Goal: Task Accomplishment & Management: Complete application form

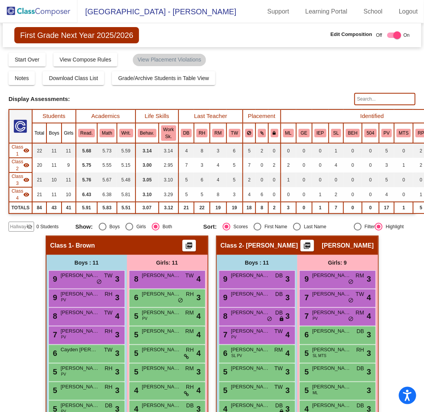
click at [26, 226] on div "Hallway visibility_off" at bounding box center [22, 227] width 26 height 10
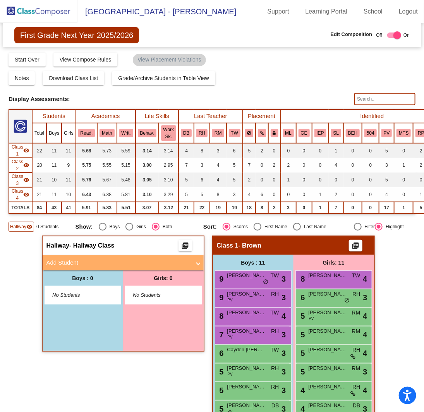
click at [93, 265] on mat-panel-title "Add Student" at bounding box center [118, 263] width 144 height 9
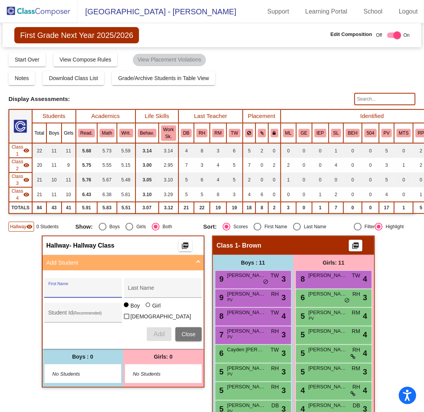
click at [92, 288] on input "First Name" at bounding box center [83, 291] width 70 height 6
type input "[PERSON_NAME]"
type input "Hartshorne"
click at [161, 336] on button "Add" at bounding box center [159, 334] width 25 height 14
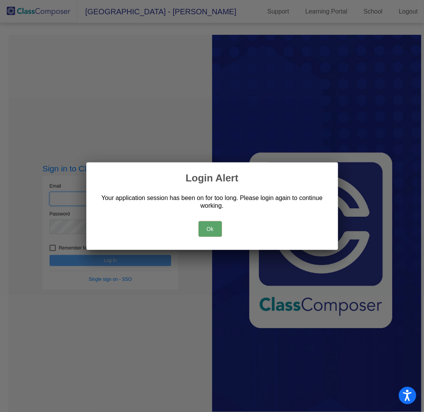
type input "[PERSON_NAME][EMAIL_ADDRESS][PERSON_NAME][DOMAIN_NAME]"
click at [209, 231] on button "Ok" at bounding box center [210, 228] width 23 height 15
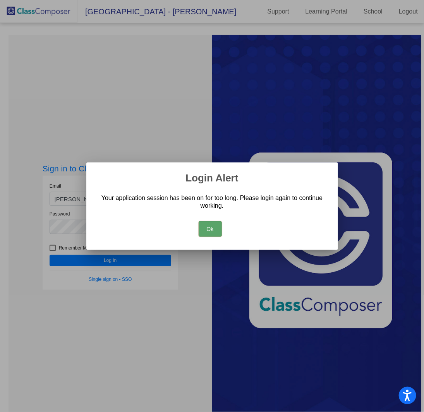
click at [221, 228] on button "Ok" at bounding box center [210, 228] width 23 height 15
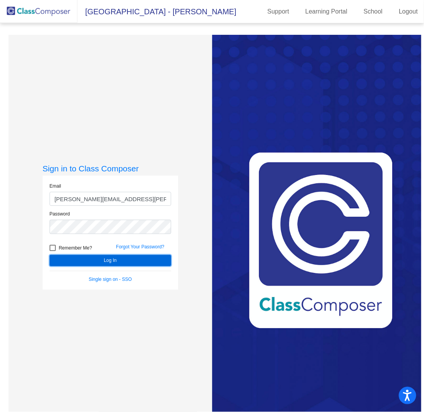
click at [107, 262] on button "Log In" at bounding box center [111, 260] width 122 height 11
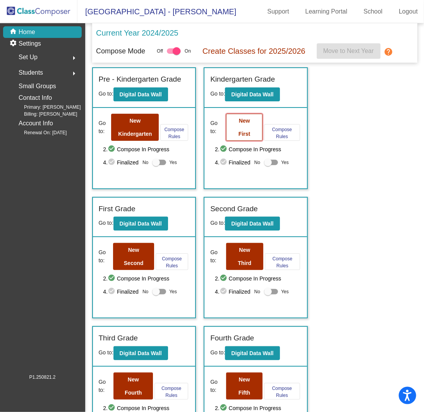
click at [238, 120] on b "New First" at bounding box center [244, 127] width 12 height 19
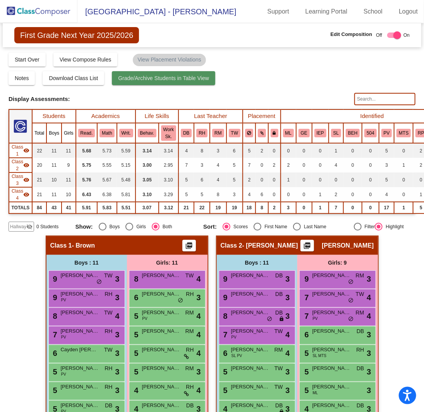
click at [137, 76] on span "Grade/Archive Students in Table View" at bounding box center [163, 78] width 91 height 6
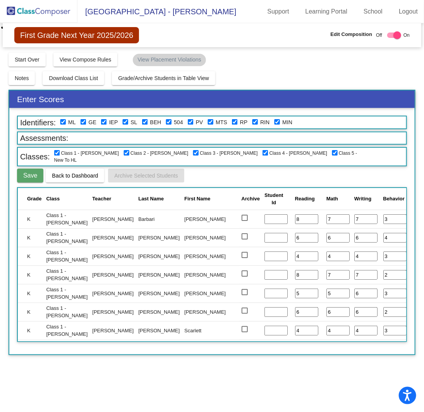
click at [126, 167] on div "Identifiers: ML GE IEP [PERSON_NAME] 504 PV MTS RP RIN MIN Assessments: Classes…" at bounding box center [211, 231] width 405 height 247
click at [123, 151] on input "checkbox" at bounding box center [126, 153] width 6 height 6
checkbox input "false"
click at [193, 151] on input "checkbox" at bounding box center [196, 153] width 6 height 6
checkbox input "false"
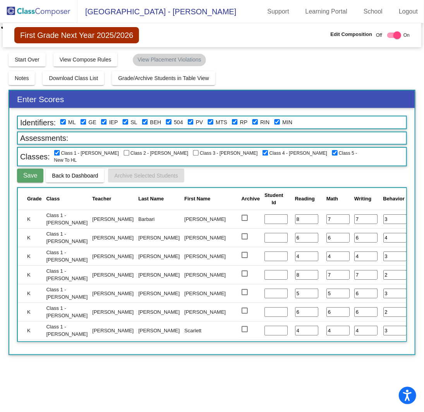
click at [262, 152] on input "checkbox" at bounding box center [265, 153] width 6 height 6
checkbox input "false"
click at [332, 151] on input "checkbox" at bounding box center [335, 153] width 6 height 6
checkbox input "false"
click at [37, 12] on img at bounding box center [38, 11] width 77 height 23
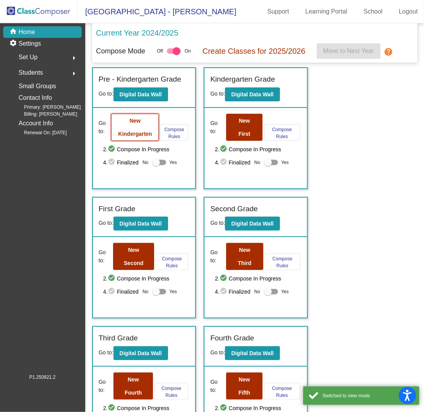
click at [129, 123] on button "New Kindergarten" at bounding box center [135, 127] width 48 height 27
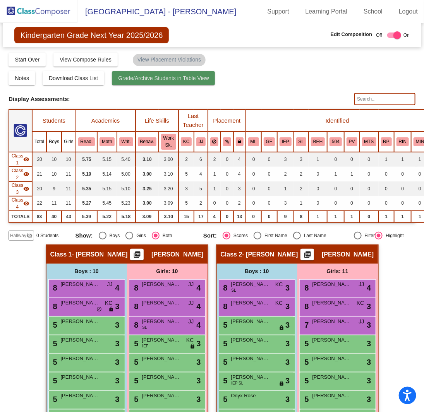
click at [159, 79] on span "Grade/Archive Students in Table View" at bounding box center [163, 78] width 91 height 6
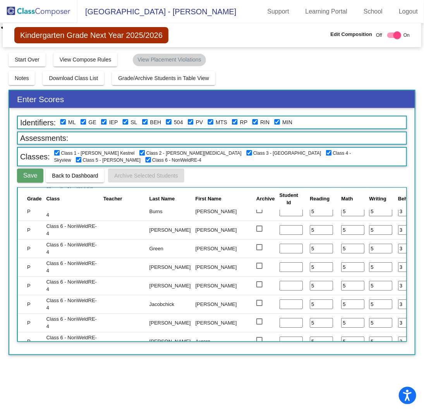
scroll to position [898, 0]
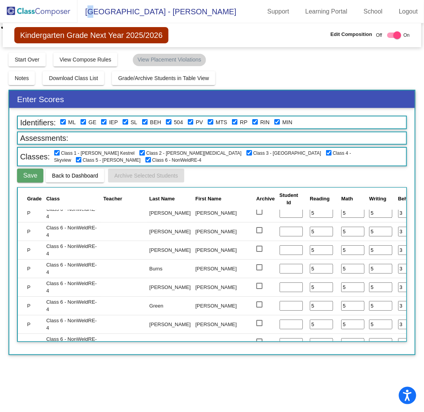
click at [93, 14] on span "[GEOGRAPHIC_DATA] - [PERSON_NAME]" at bounding box center [156, 11] width 159 height 12
click at [41, 12] on img at bounding box center [38, 11] width 77 height 23
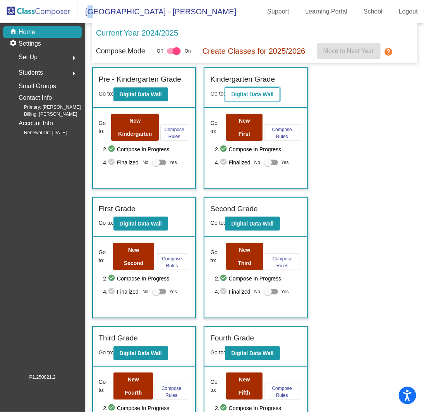
click at [256, 93] on b "Digital Data Wall" at bounding box center [252, 94] width 42 height 6
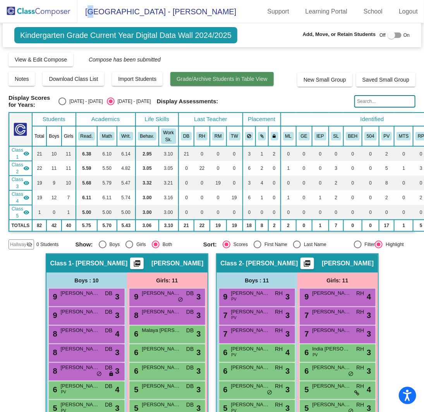
click at [194, 76] on span "Grade/Archive Students in Table View" at bounding box center [221, 79] width 91 height 6
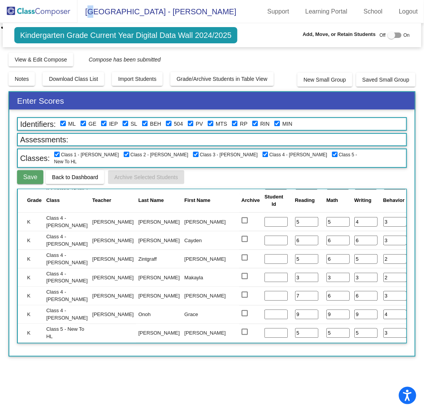
scroll to position [1400, 0]
click at [63, 5] on img at bounding box center [38, 11] width 77 height 23
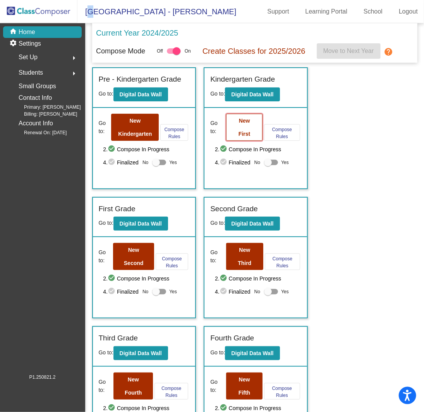
click at [243, 120] on b "New First" at bounding box center [244, 127] width 12 height 19
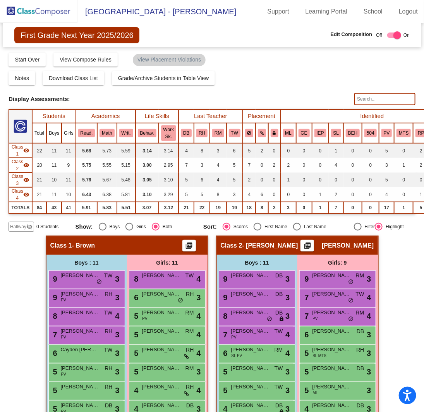
click at [31, 226] on mat-icon "visibility_off" at bounding box center [29, 227] width 6 height 6
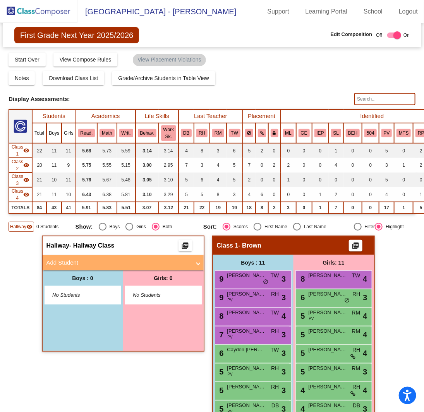
click at [197, 262] on span at bounding box center [198, 263] width 3 height 9
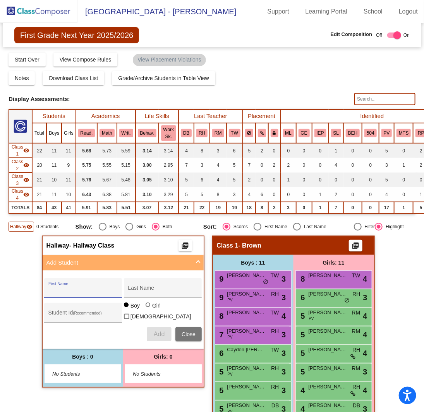
click at [105, 291] on input "First Name" at bounding box center [83, 291] width 70 height 6
type input "[PERSON_NAME]"
click at [136, 291] on input "Last Name" at bounding box center [163, 291] width 70 height 6
type input "Hartshorne"
click at [154, 333] on span "Add" at bounding box center [159, 334] width 11 height 7
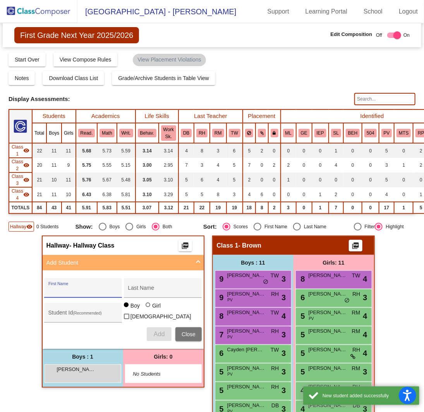
click at [84, 288] on input "First Name" at bounding box center [83, 291] width 70 height 6
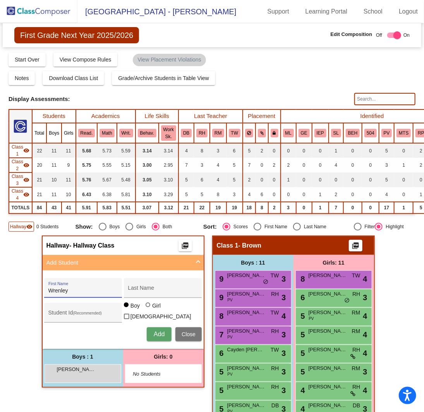
type input "Wrenley"
type input "[PERSON_NAME]"
click at [146, 306] on div at bounding box center [149, 306] width 6 height 6
click at [148, 309] on input "Girl" at bounding box center [148, 309] width 0 height 0
radio input "true"
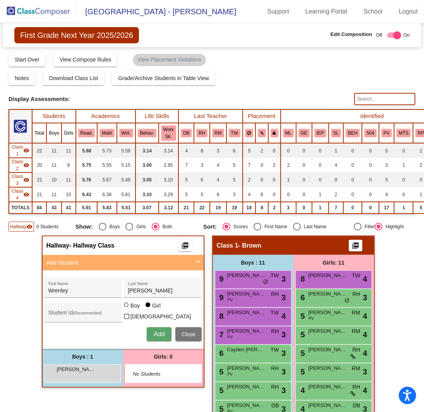
click at [158, 331] on span "Add" at bounding box center [159, 334] width 11 height 7
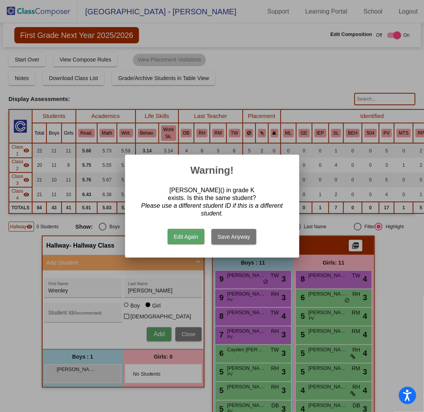
click at [182, 236] on button "Edit Again" at bounding box center [186, 236] width 37 height 15
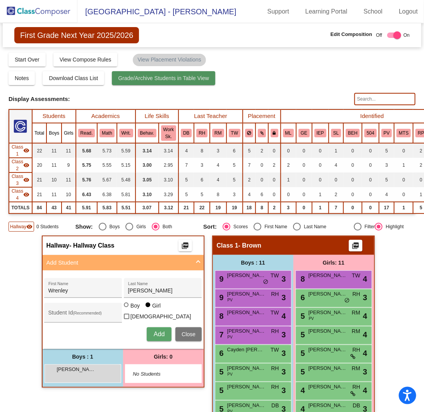
click at [164, 76] on span "Grade/Archive Students in Table View" at bounding box center [163, 78] width 91 height 6
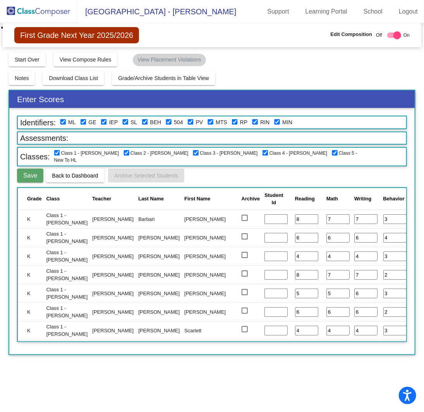
click at [50, 11] on img at bounding box center [38, 11] width 77 height 23
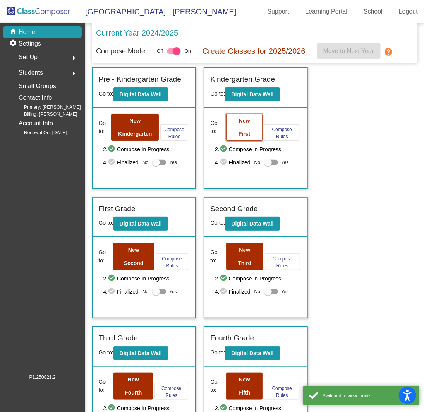
click at [241, 118] on b "New First" at bounding box center [244, 127] width 12 height 19
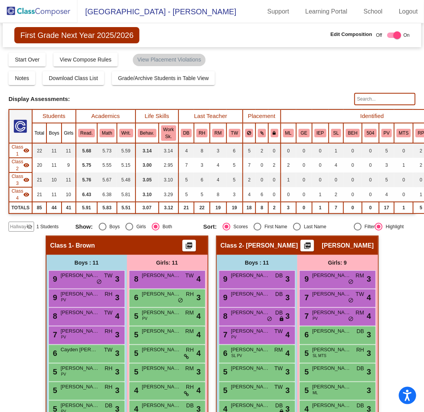
click at [26, 225] on mat-icon "visibility_off" at bounding box center [29, 227] width 6 height 6
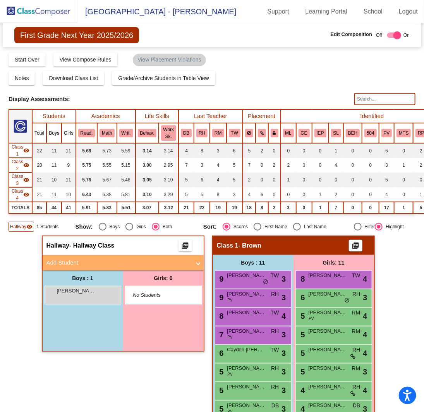
click at [160, 259] on mat-panel-title "Add Student" at bounding box center [118, 263] width 144 height 9
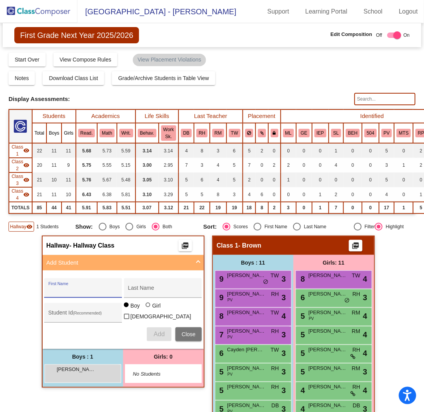
click at [105, 289] on input "First Name" at bounding box center [83, 291] width 70 height 6
type input "w"
type input "Wrenley"
type input "[PERSON_NAME]"
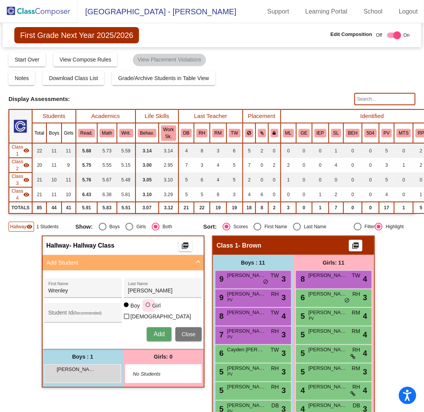
click at [146, 309] on div at bounding box center [149, 306] width 6 height 6
click at [148, 309] on input "Girl" at bounding box center [148, 309] width 0 height 0
radio input "true"
click at [154, 331] on span "Add" at bounding box center [159, 334] width 11 height 7
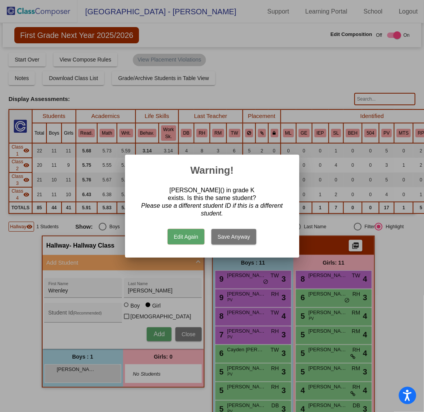
click at [221, 233] on button "Save Anyway" at bounding box center [233, 236] width 45 height 15
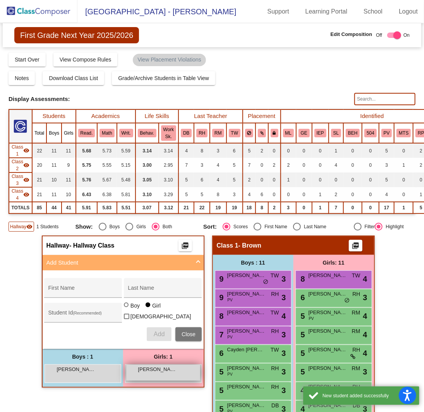
click at [149, 372] on div "Wrenley [PERSON_NAME] lock do_not_disturb_alt" at bounding box center [163, 373] width 74 height 16
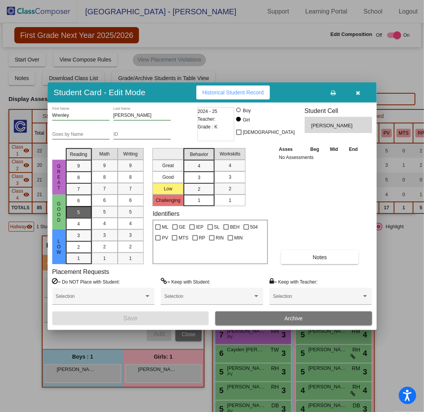
click at [75, 207] on div "5" at bounding box center [78, 201] width 15 height 12
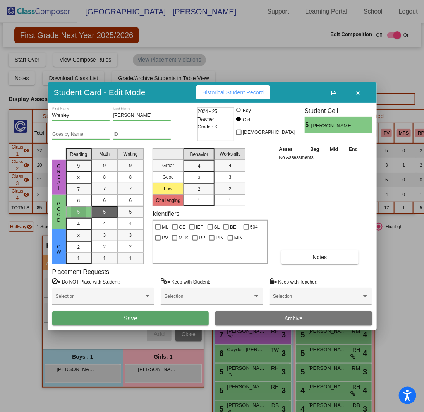
click at [97, 209] on div "5" at bounding box center [104, 212] width 15 height 12
click at [125, 213] on div "5" at bounding box center [130, 212] width 15 height 12
click at [200, 170] on span "3" at bounding box center [199, 166] width 3 height 7
click at [227, 176] on div "3" at bounding box center [230, 177] width 15 height 12
click at [143, 319] on button "Save" at bounding box center [130, 319] width 157 height 14
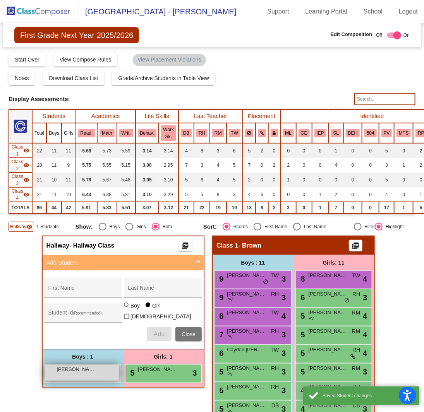
click at [95, 371] on div "[PERSON_NAME] lock do_not_disturb_alt" at bounding box center [82, 373] width 74 height 16
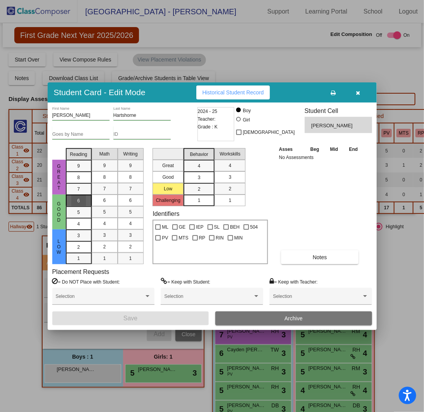
click at [73, 206] on div "6" at bounding box center [78, 201] width 15 height 12
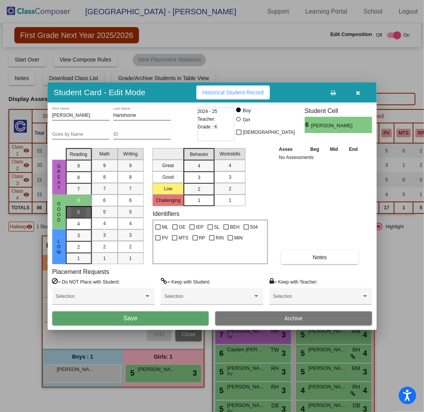
click at [84, 206] on div "5" at bounding box center [78, 201] width 15 height 12
click at [100, 211] on div "5" at bounding box center [104, 212] width 15 height 12
click at [125, 209] on div "5" at bounding box center [130, 212] width 15 height 12
click at [188, 176] on mat-list-option "3" at bounding box center [198, 177] width 31 height 12
click at [230, 175] on span "3" at bounding box center [230, 177] width 3 height 7
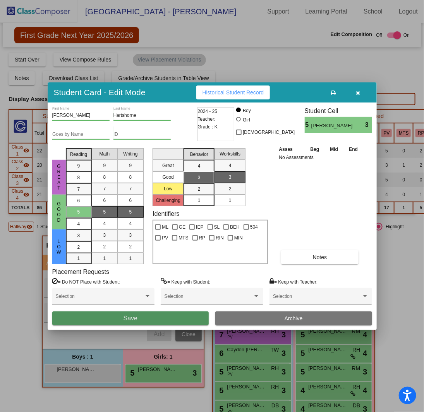
click at [157, 317] on button "Save" at bounding box center [130, 319] width 157 height 14
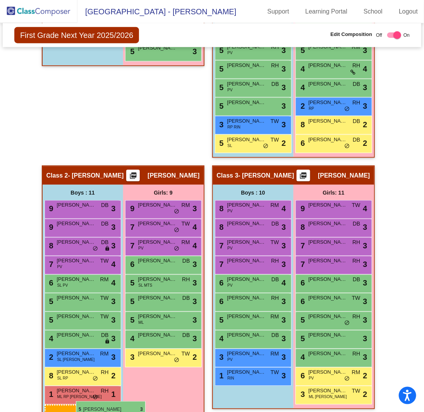
scroll to position [336, 0]
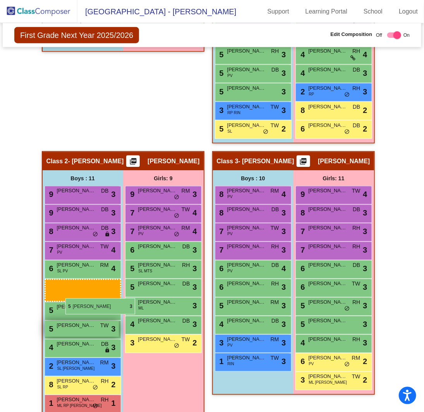
drag, startPoint x: 71, startPoint y: 368, endPoint x: 64, endPoint y: 298, distance: 70.0
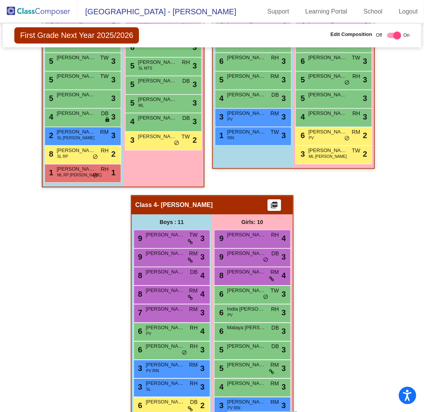
scroll to position [573, 0]
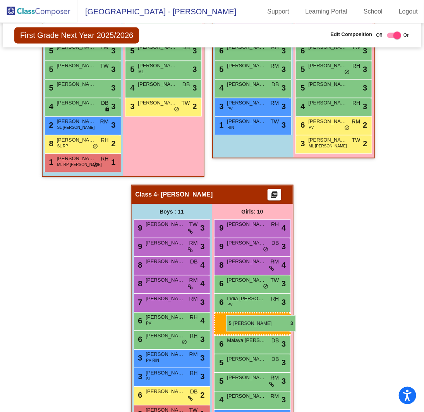
drag, startPoint x: 154, startPoint y: 155, endPoint x: 226, endPoint y: 315, distance: 175.9
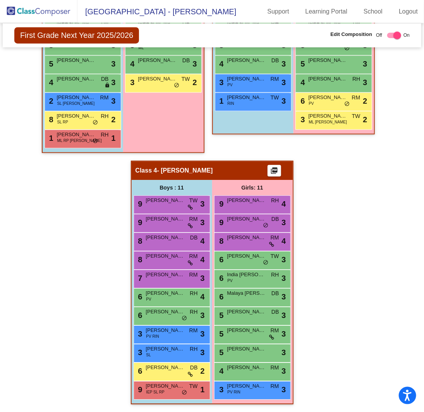
scroll to position [598, 0]
click at [183, 363] on div "6 [PERSON_NAME] DB lock do_not_disturb_alt 2" at bounding box center [171, 371] width 74 height 16
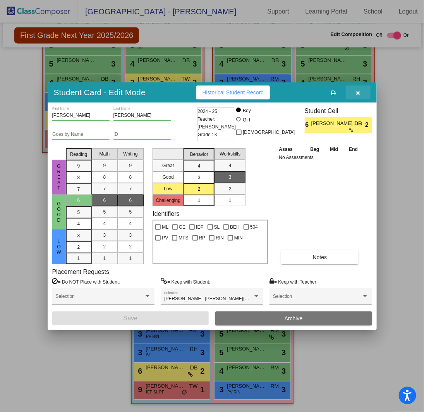
click at [355, 95] on button "button" at bounding box center [358, 93] width 25 height 14
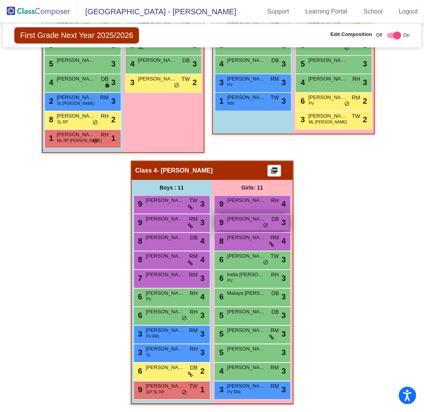
click at [259, 220] on div "9 [PERSON_NAME] DB lock do_not_disturb_alt 3" at bounding box center [252, 222] width 74 height 16
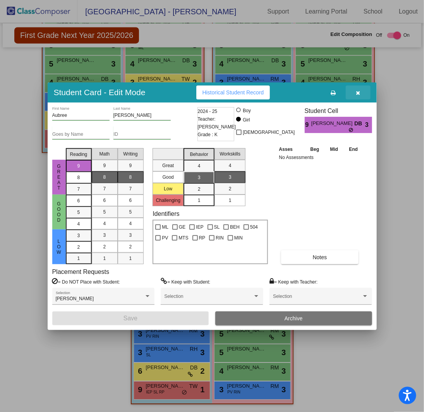
click at [363, 94] on button "button" at bounding box center [358, 93] width 25 height 14
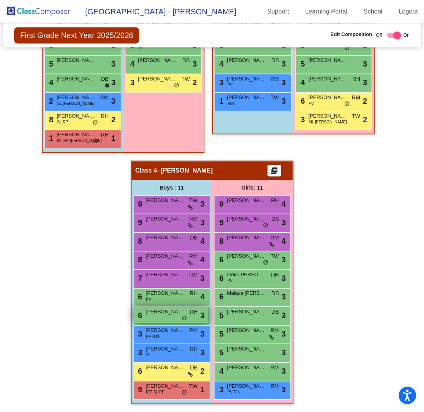
click at [182, 316] on span "do_not_disturb_alt" at bounding box center [184, 318] width 5 height 6
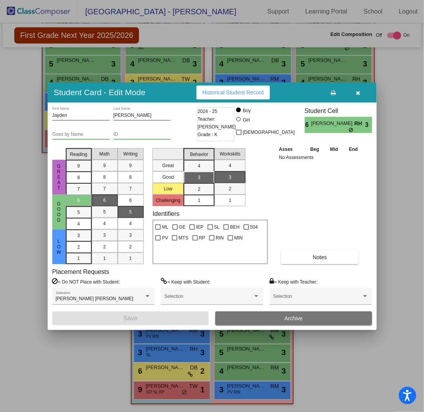
click at [356, 91] on icon "button" at bounding box center [358, 92] width 4 height 5
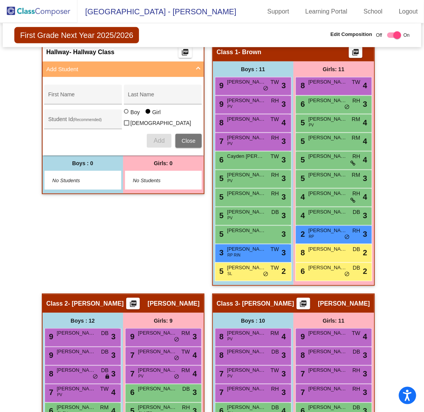
scroll to position [0, 0]
